Goal: Information Seeking & Learning: Learn about a topic

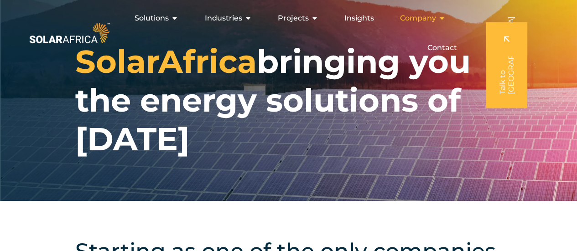
click at [420, 19] on span "Company" at bounding box center [418, 18] width 36 height 11
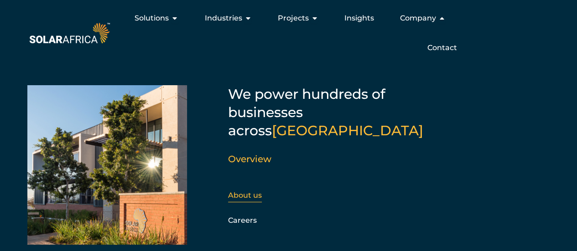
click at [250, 191] on link "About us" at bounding box center [245, 195] width 34 height 9
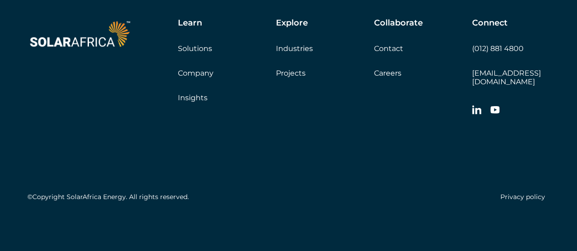
scroll to position [3376, 0]
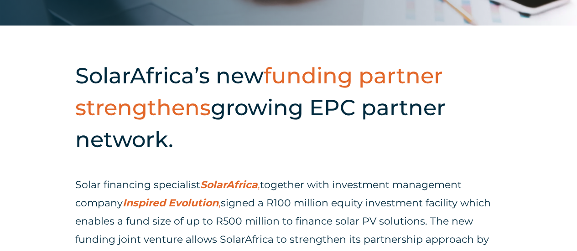
scroll to position [227, 0]
